Goal: Find specific page/section: Find specific page/section

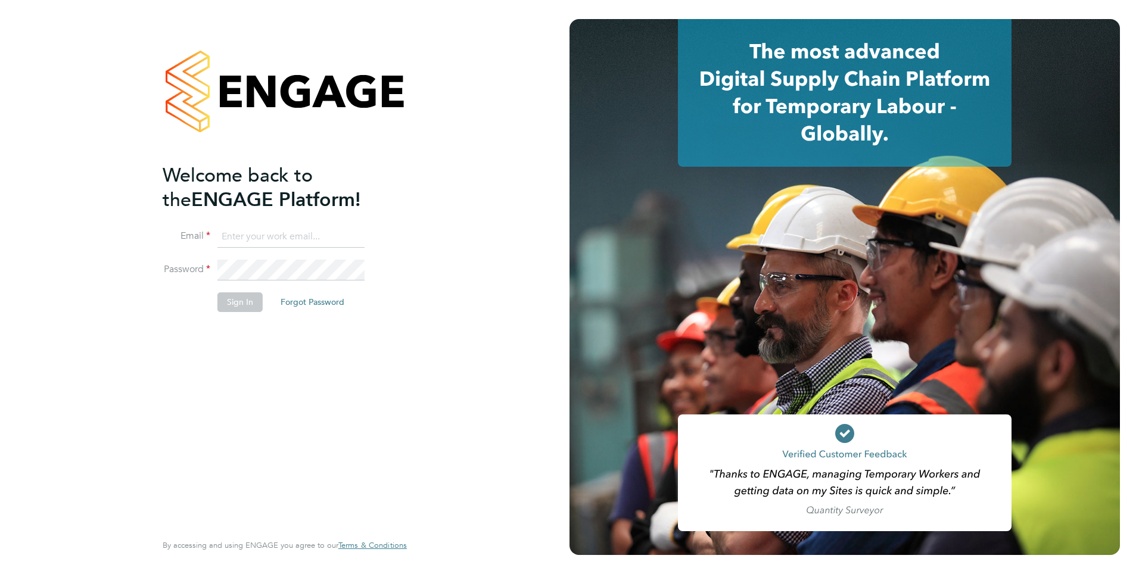
type input "[PERSON_NAME][EMAIL_ADDRESS][PERSON_NAME][DOMAIN_NAME]"
click at [242, 301] on button "Sign In" at bounding box center [239, 302] width 45 height 19
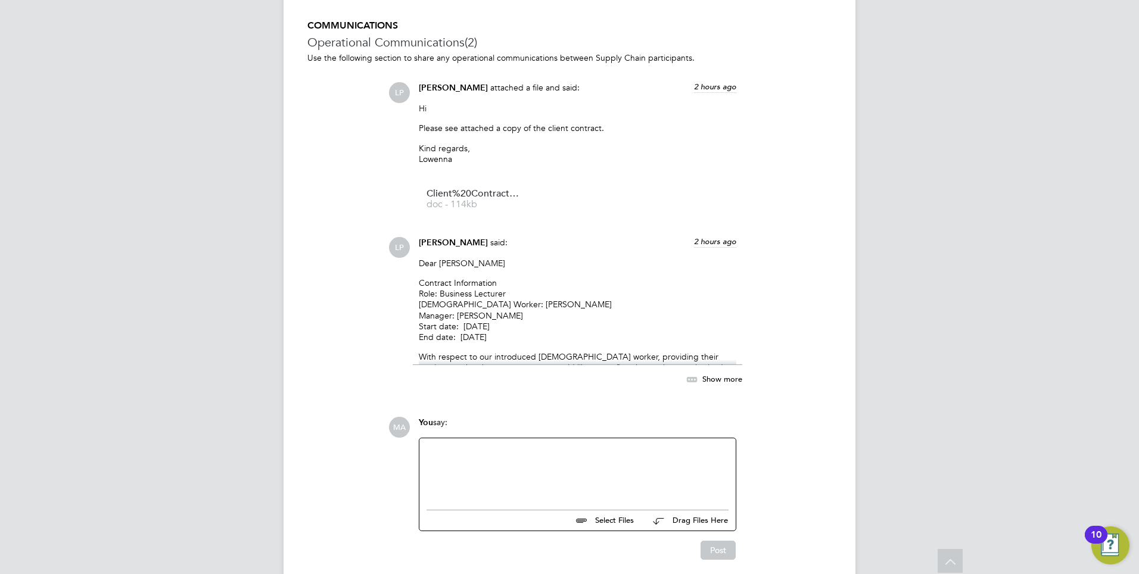
scroll to position [1049, 0]
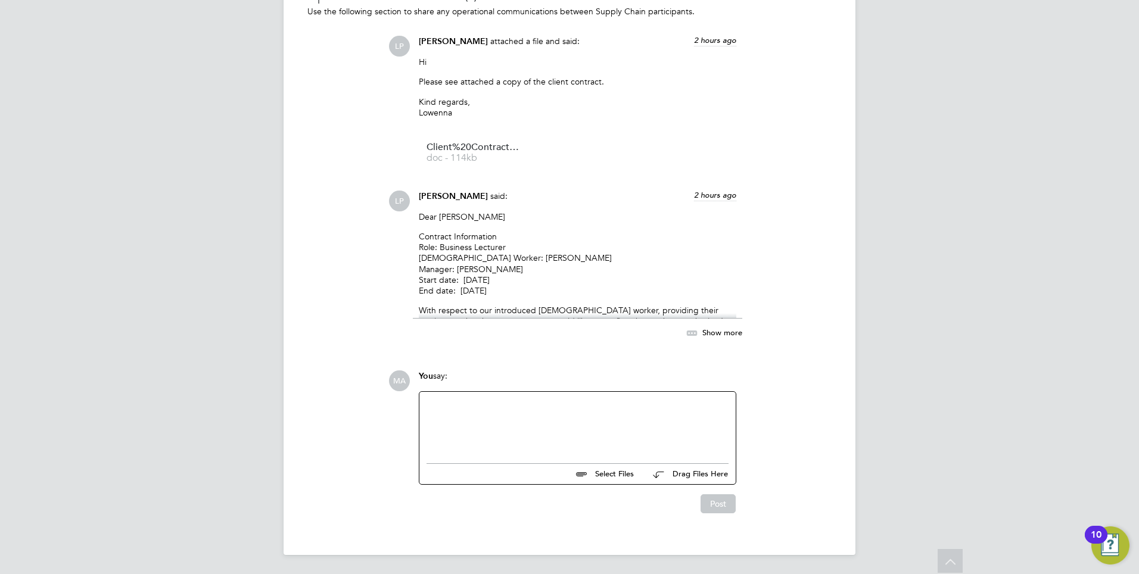
click at [714, 332] on span "Show more" at bounding box center [722, 332] width 40 height 10
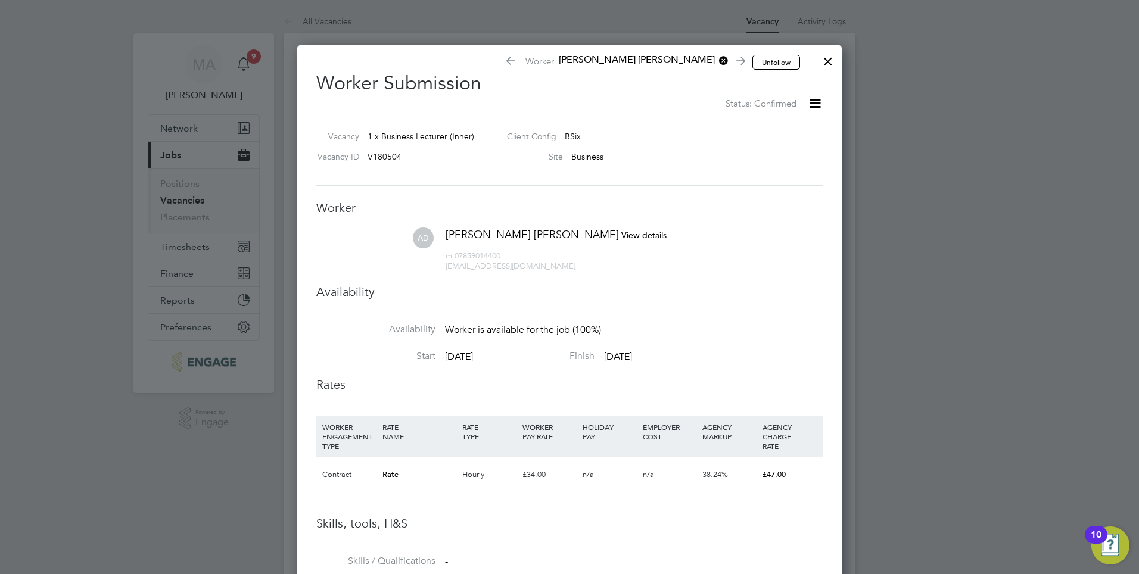
click at [831, 63] on div at bounding box center [827, 58] width 21 height 21
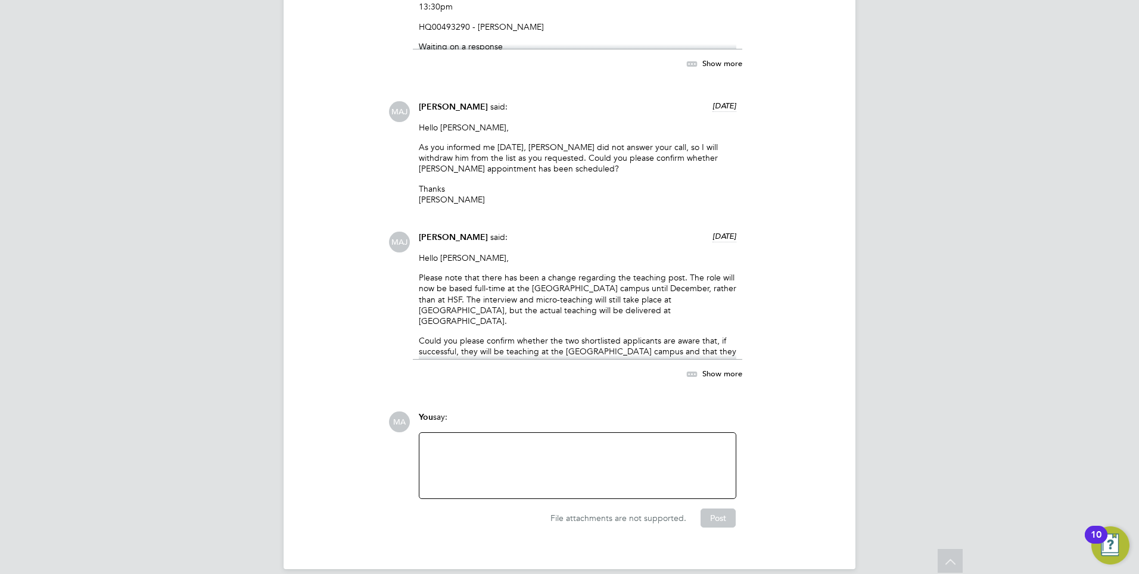
click at [709, 369] on span "Show more" at bounding box center [722, 374] width 40 height 10
